Goal: Information Seeking & Learning: Check status

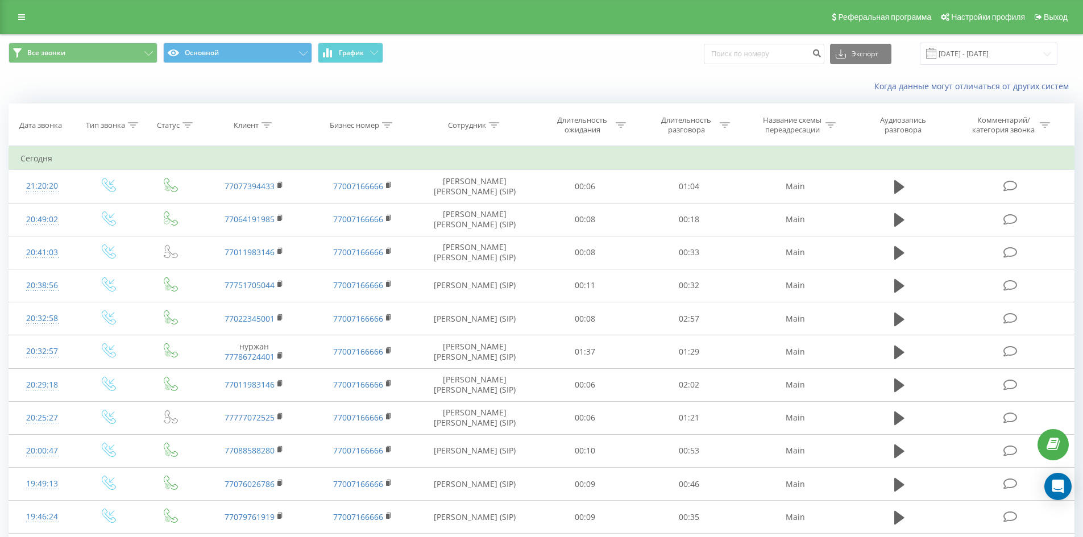
drag, startPoint x: 0, startPoint y: 0, endPoint x: 24, endPoint y: 7, distance: 24.8
click at [24, 6] on div "Реферальная программа Настройки профиля Выход" at bounding box center [541, 17] width 1083 height 34
click at [24, 10] on link at bounding box center [21, 17] width 20 height 16
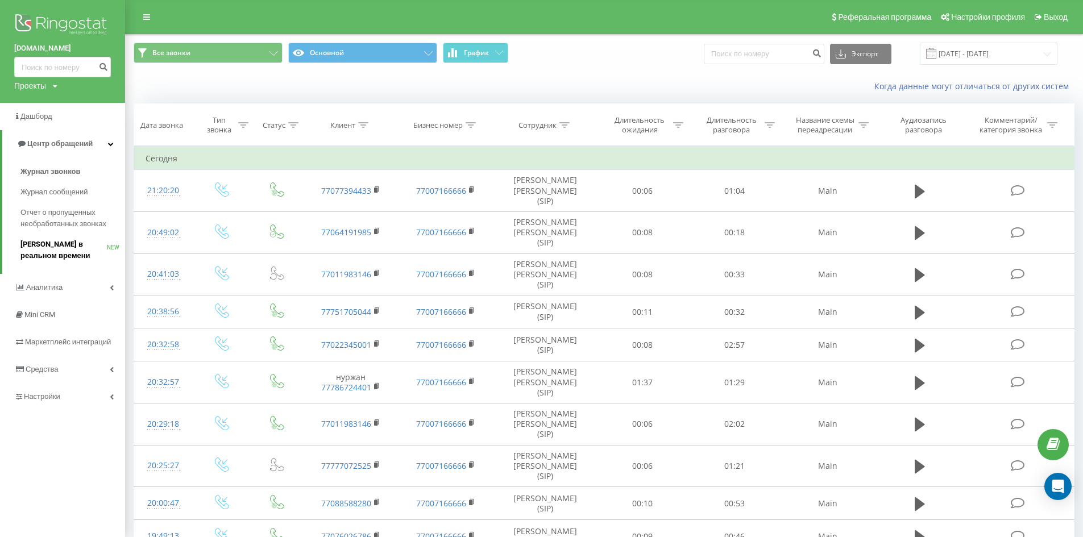
click at [73, 241] on span "Звонки в реальном времени" at bounding box center [63, 250] width 86 height 23
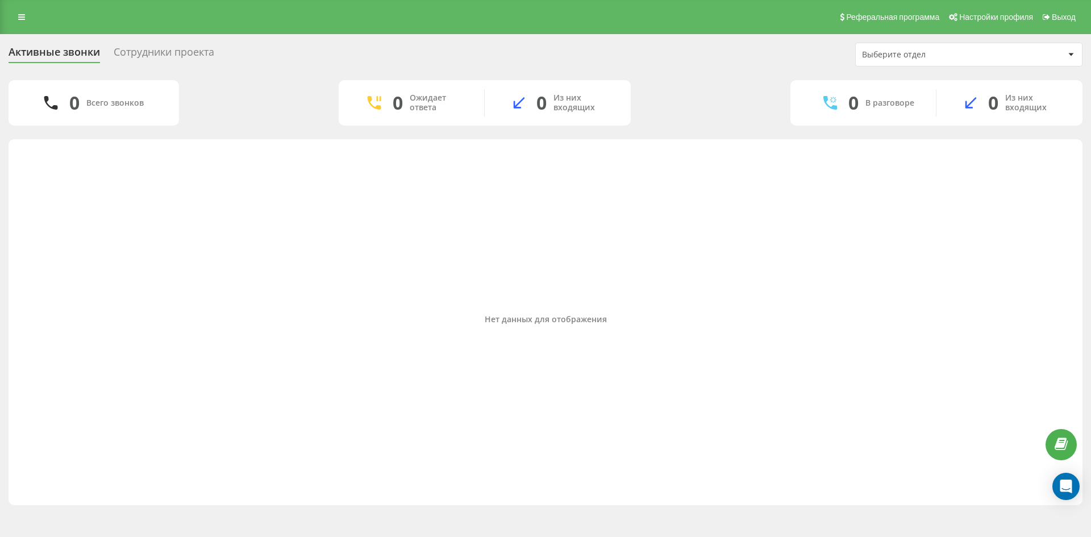
click at [149, 52] on div "Сотрудники проекта" at bounding box center [164, 55] width 101 height 18
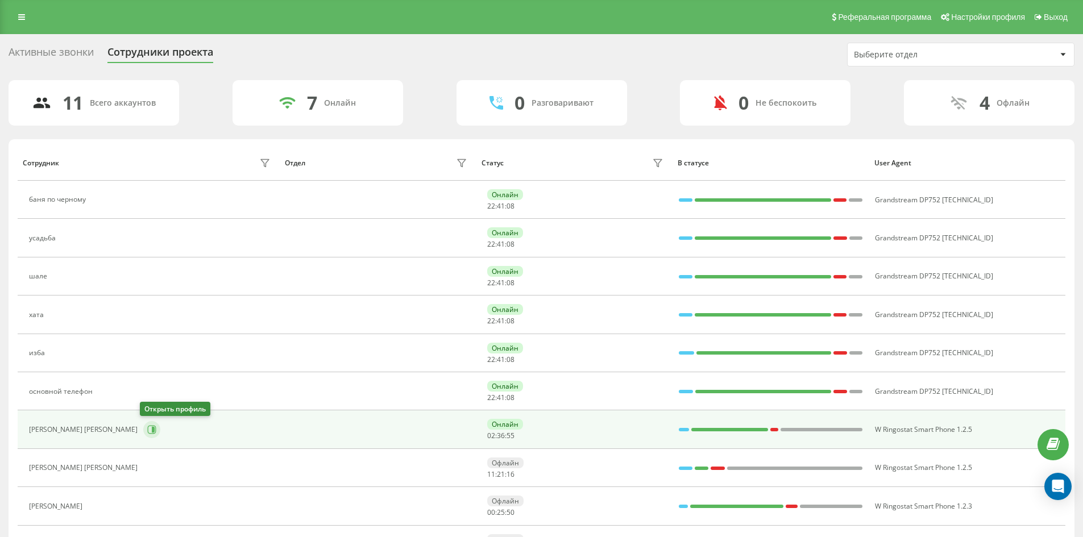
click at [148, 428] on icon at bounding box center [152, 430] width 9 height 9
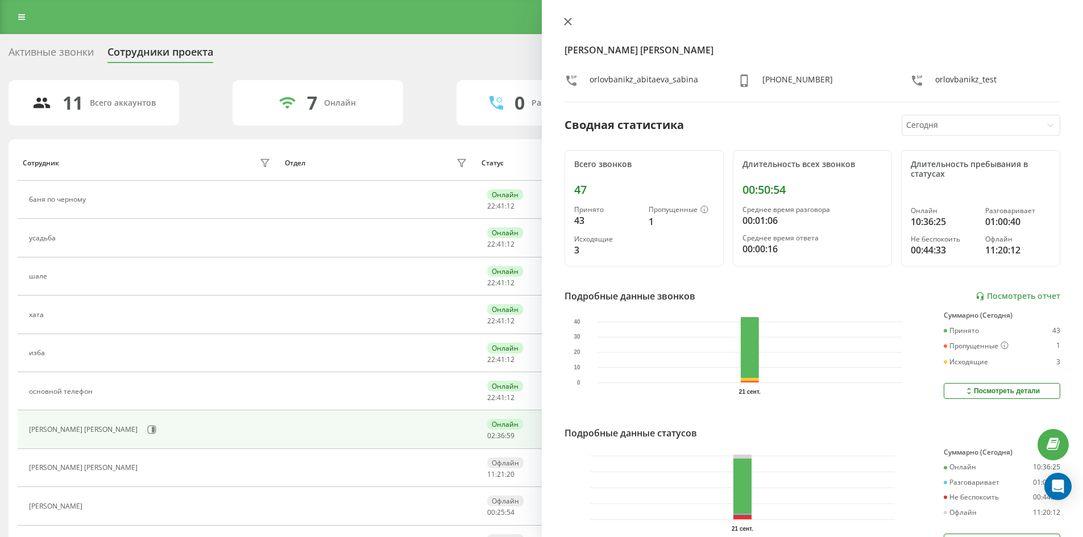
click at [570, 20] on icon at bounding box center [568, 22] width 8 height 8
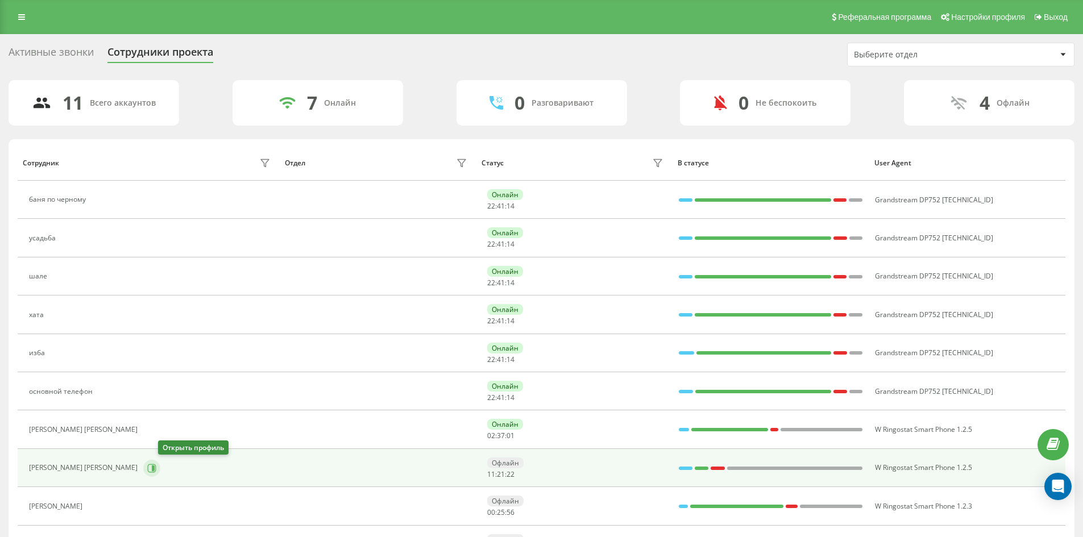
click at [156, 465] on icon at bounding box center [151, 468] width 9 height 9
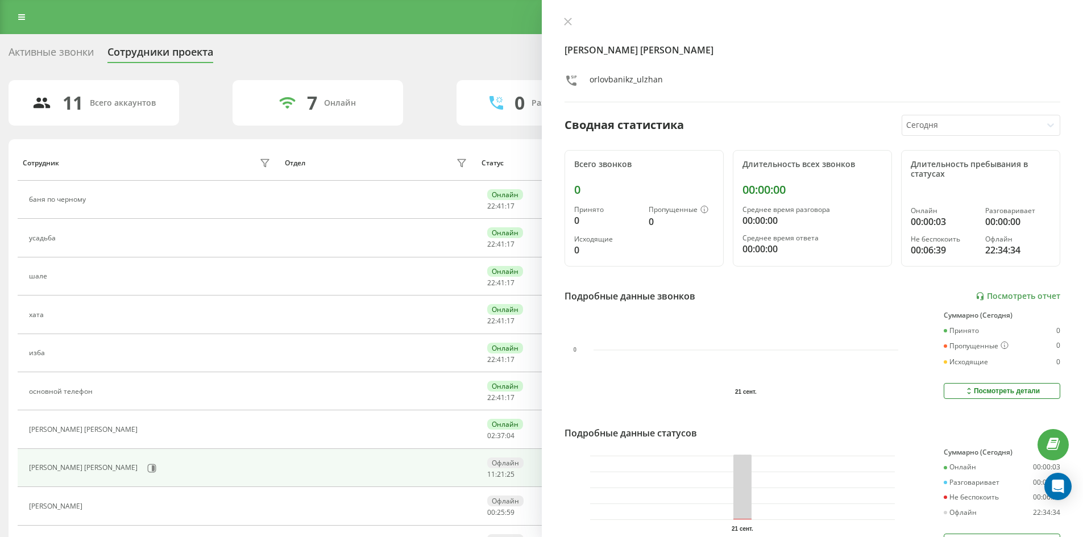
drag, startPoint x: 563, startPoint y: 20, endPoint x: 431, endPoint y: 138, distance: 176.7
click at [564, 23] on icon at bounding box center [568, 22] width 8 height 8
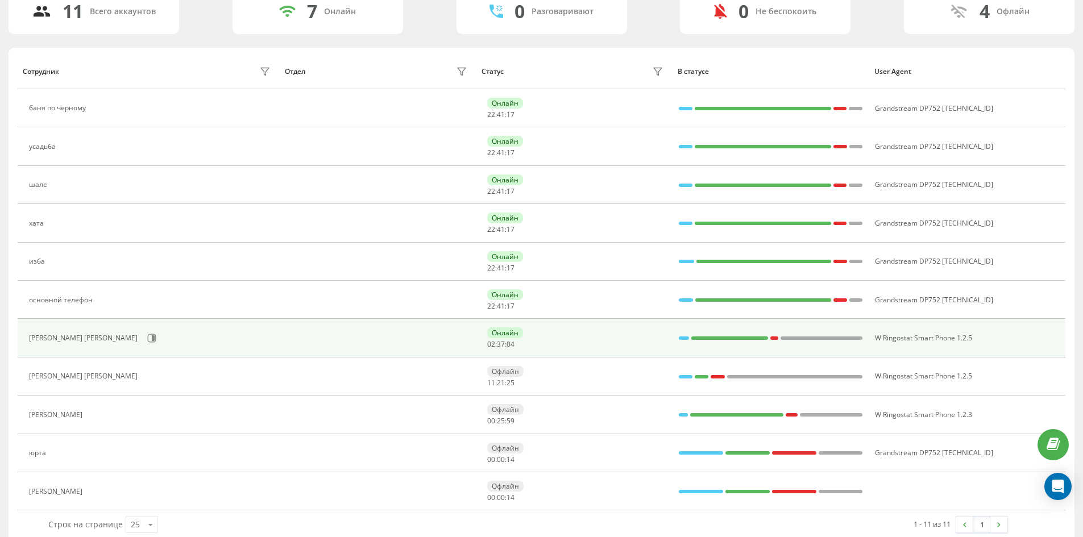
scroll to position [107, 0]
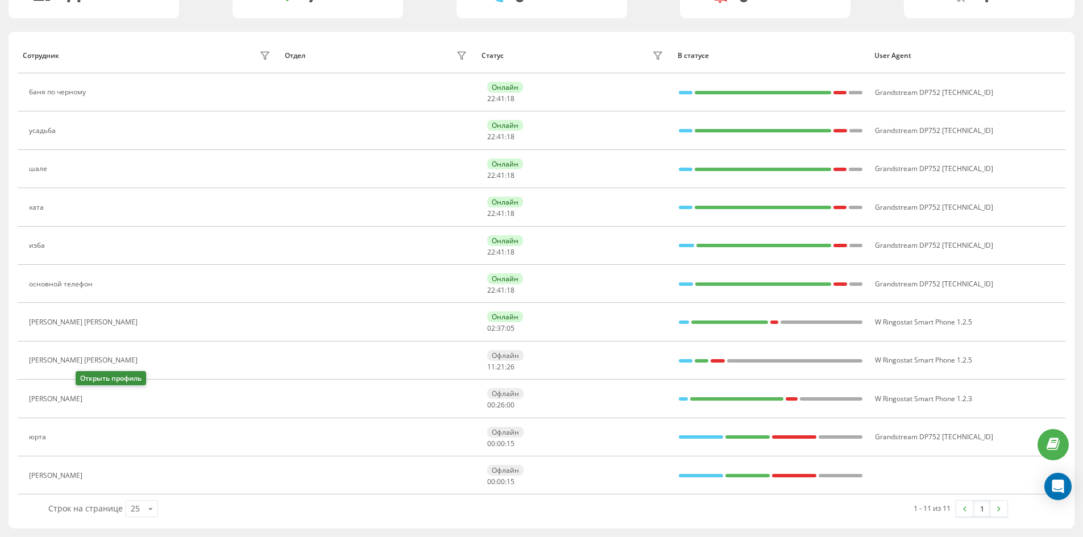
click at [90, 400] on icon at bounding box center [94, 398] width 9 height 9
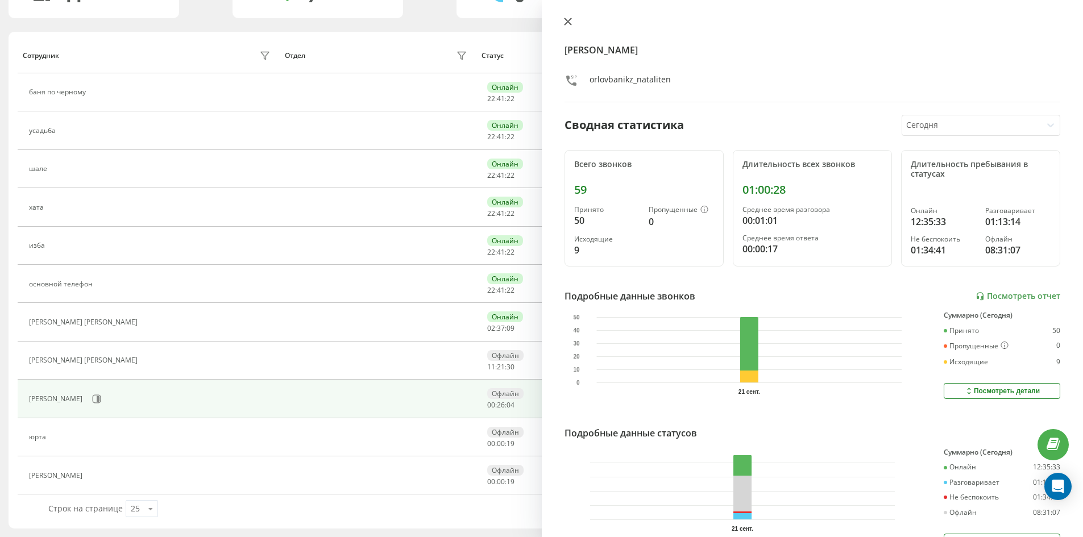
click at [570, 18] on icon at bounding box center [568, 22] width 8 height 8
